Goal: Information Seeking & Learning: Learn about a topic

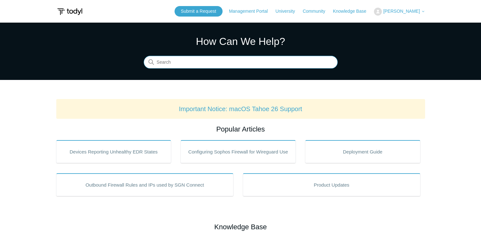
click at [235, 60] on input "Search" at bounding box center [241, 62] width 194 height 13
type input "cases"
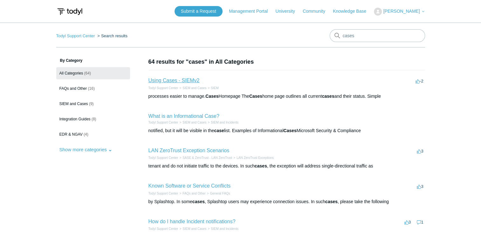
click at [175, 82] on link "Using Cases - SIEMv2" at bounding box center [173, 80] width 51 height 5
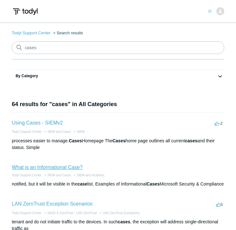
click at [74, 167] on link "What is an Informational Case?" at bounding box center [47, 167] width 71 height 5
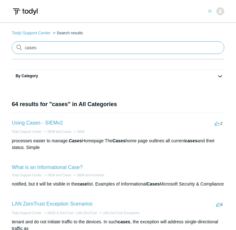
click at [72, 45] on input "cases" at bounding box center [118, 47] width 213 height 13
type input "cases severity"
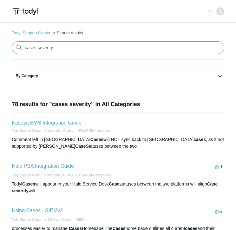
drag, startPoint x: 0, startPoint y: 0, endPoint x: 19, endPoint y: 46, distance: 49.7
click at [19, 46] on div "There are no matching results in this help center. Select Enter to search throu…" at bounding box center [118, 47] width 213 height 13
type input "platform management"
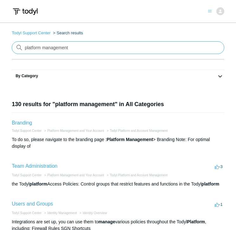
drag, startPoint x: 81, startPoint y: 49, endPoint x: 11, endPoint y: 44, distance: 69.8
click at [12, 44] on form "There are no matching results in this help center. Select Enter to search throu…" at bounding box center [118, 47] width 213 height 13
type input "sgn connect"
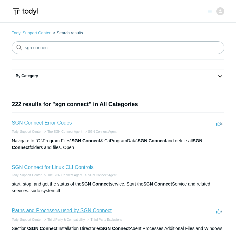
click at [100, 209] on link "Paths and Processes used by SGN Connect" at bounding box center [62, 210] width 100 height 5
